Goal: Find specific page/section: Find specific page/section

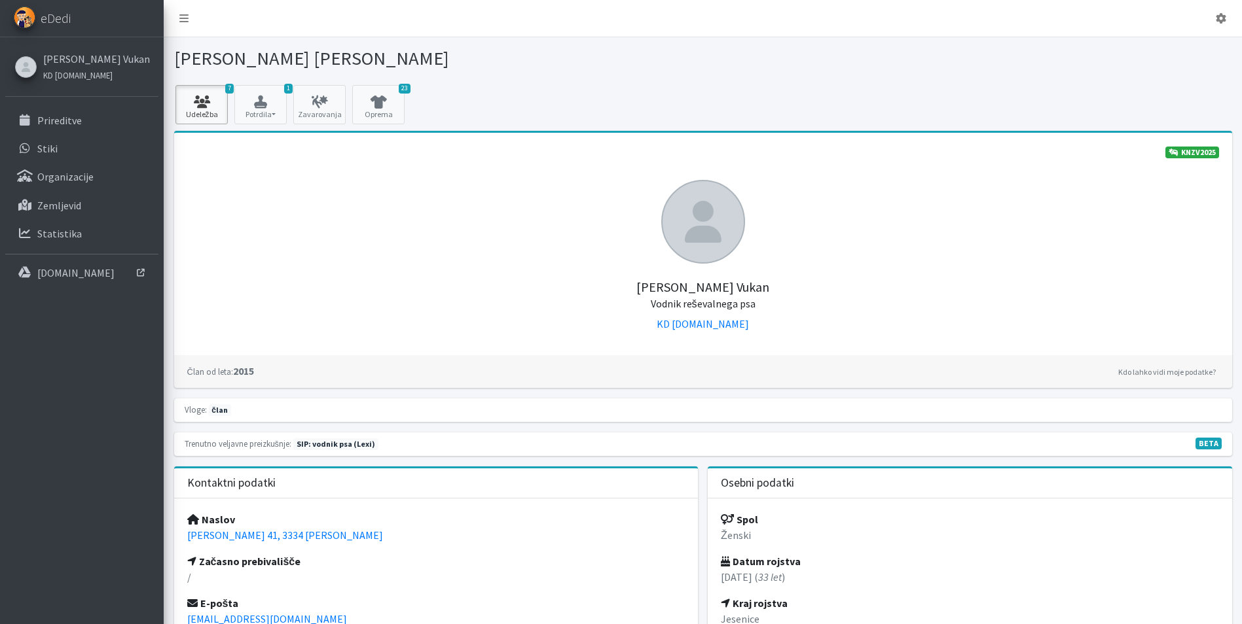
click at [202, 101] on icon at bounding box center [201, 102] width 45 height 13
click at [272, 99] on icon "button" at bounding box center [260, 102] width 45 height 13
click at [391, 101] on icon at bounding box center [378, 102] width 45 height 13
click at [257, 109] on button "1 Potrdila" at bounding box center [260, 104] width 52 height 39
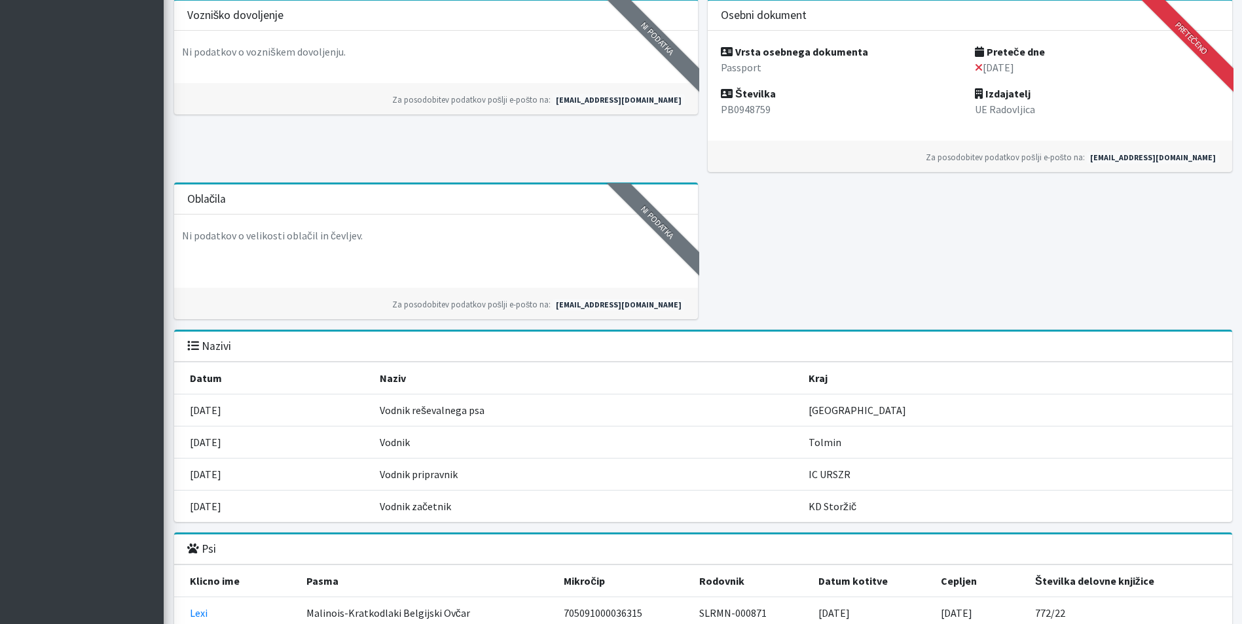
scroll to position [1047, 0]
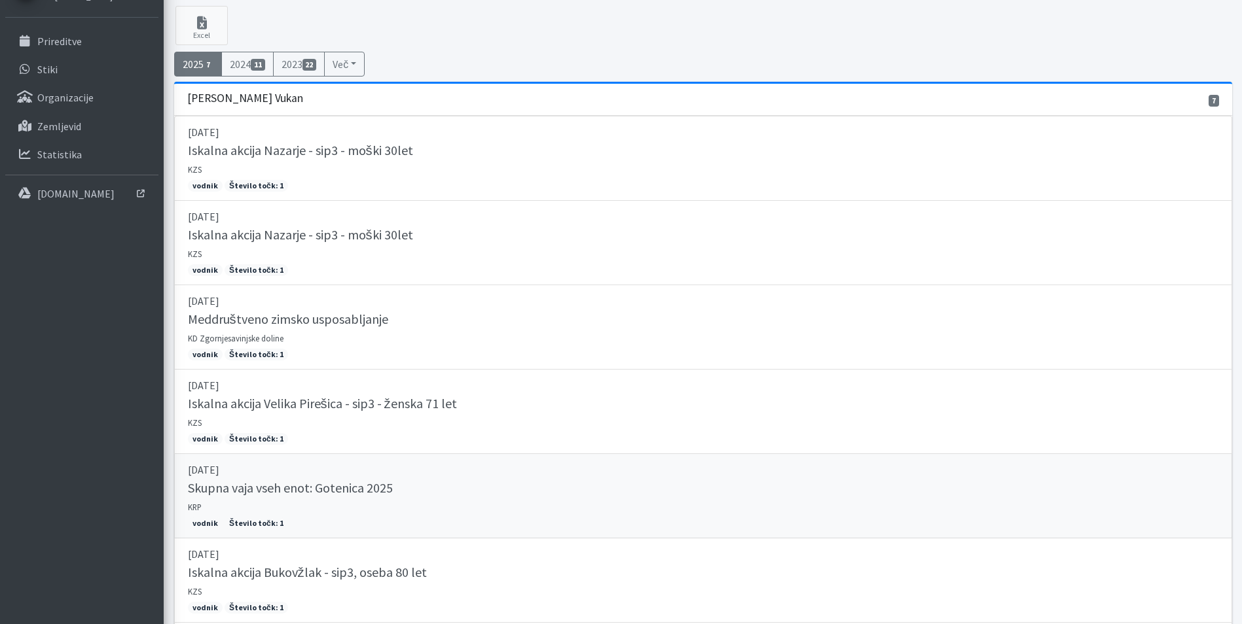
scroll to position [56, 0]
